Goal: Book appointment/travel/reservation

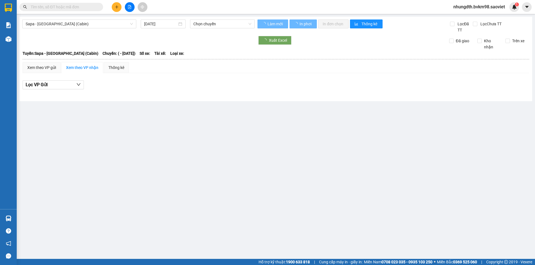
type input "[DATE]"
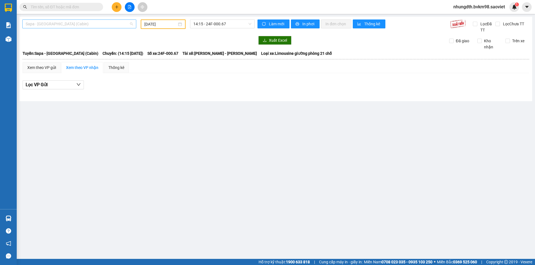
click at [130, 25] on span "Sapa - [GEOGRAPHIC_DATA] (Cabin)" at bounding box center [79, 24] width 107 height 8
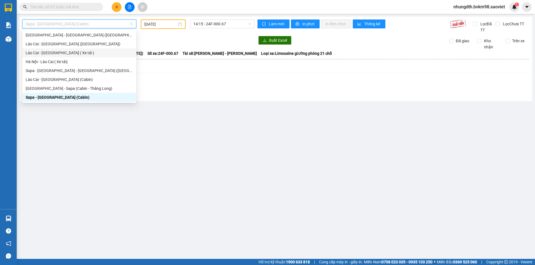
click at [66, 54] on div "Lào Cai - [GEOGRAPHIC_DATA] ( Xe tải )" at bounding box center [79, 53] width 107 height 6
type input "[DATE]"
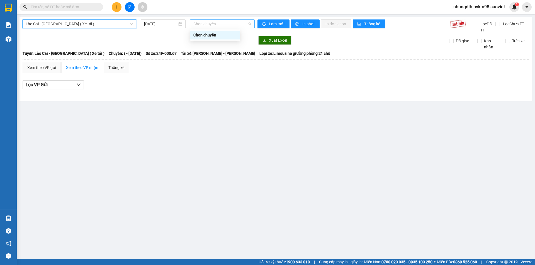
click at [213, 23] on span "Chọn chuyến" at bounding box center [222, 24] width 58 height 8
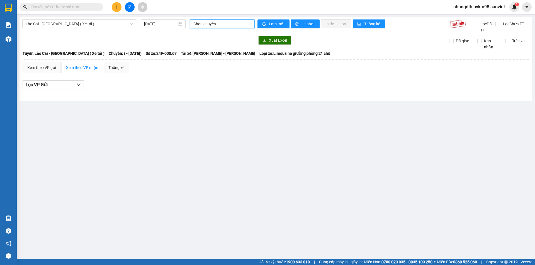
click at [213, 23] on span "Chọn chuyến" at bounding box center [222, 24] width 58 height 8
click at [70, 25] on span "Lào Cai - [GEOGRAPHIC_DATA] ( Xe tải )" at bounding box center [79, 24] width 107 height 8
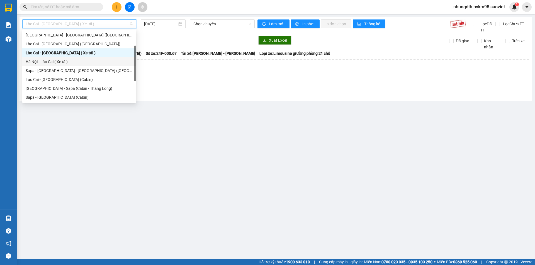
click at [58, 60] on div "Hà Nội - Lào Cai ( Xe tải)" at bounding box center [79, 62] width 107 height 6
type input "[DATE]"
